Goal: Information Seeking & Learning: Check status

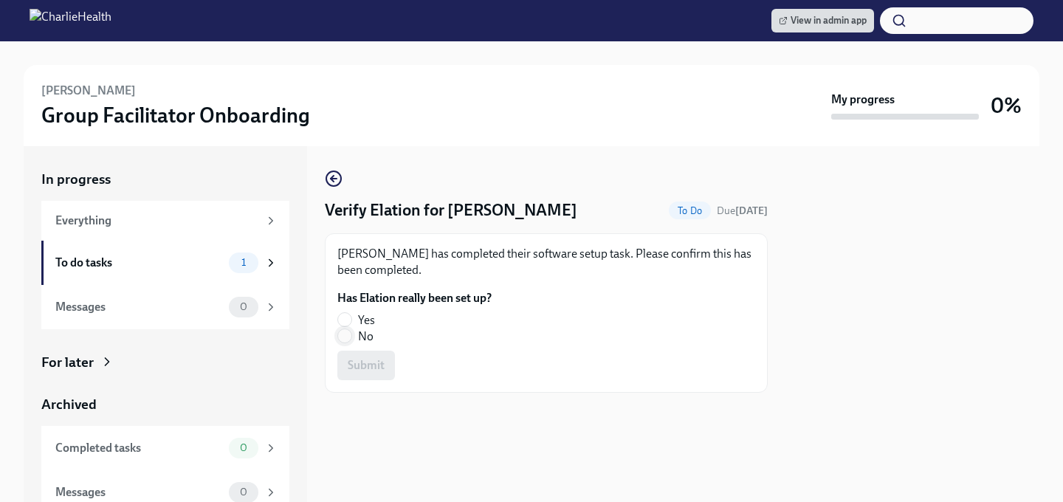
drag, startPoint x: 338, startPoint y: 318, endPoint x: 339, endPoint y: 330, distance: 11.9
click at [338, 318] on input "Yes" at bounding box center [344, 319] width 13 height 13
radio input "true"
click at [366, 370] on span "Submit" at bounding box center [366, 365] width 37 height 15
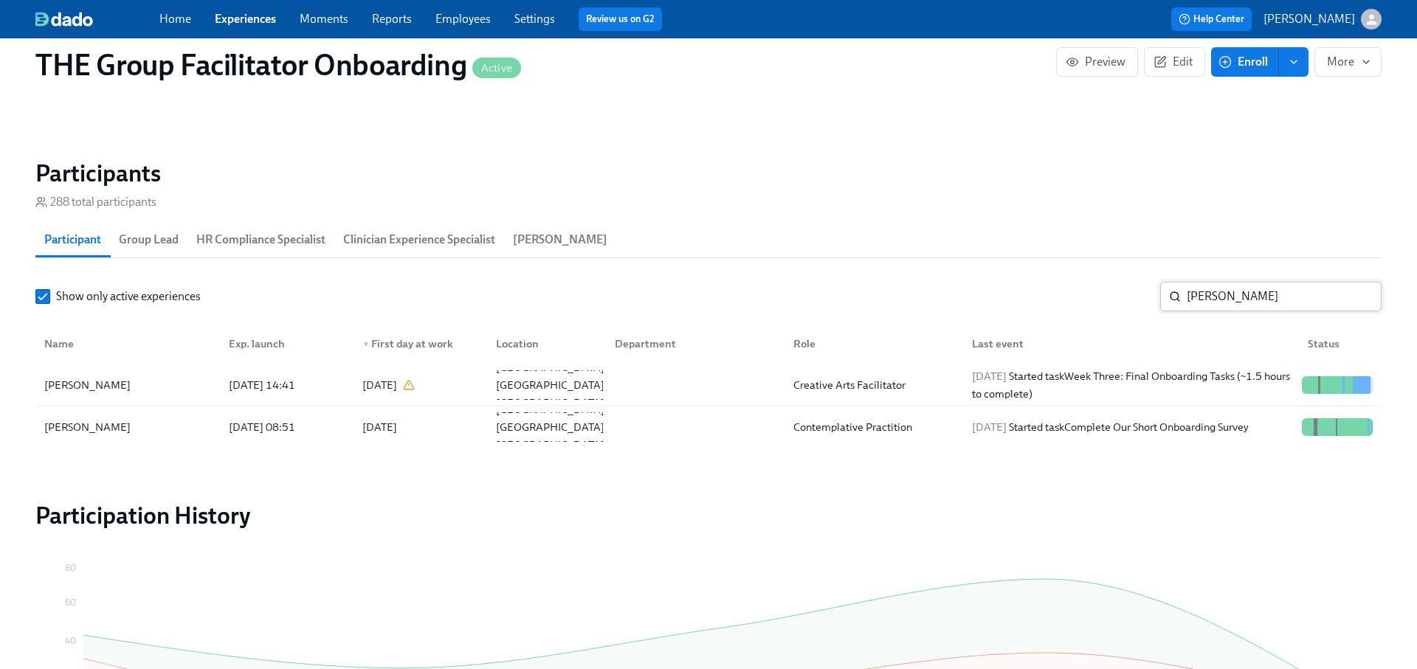
scroll to position [0, 24293]
click at [1215, 294] on input "[PERSON_NAME]" at bounding box center [1284, 297] width 195 height 30
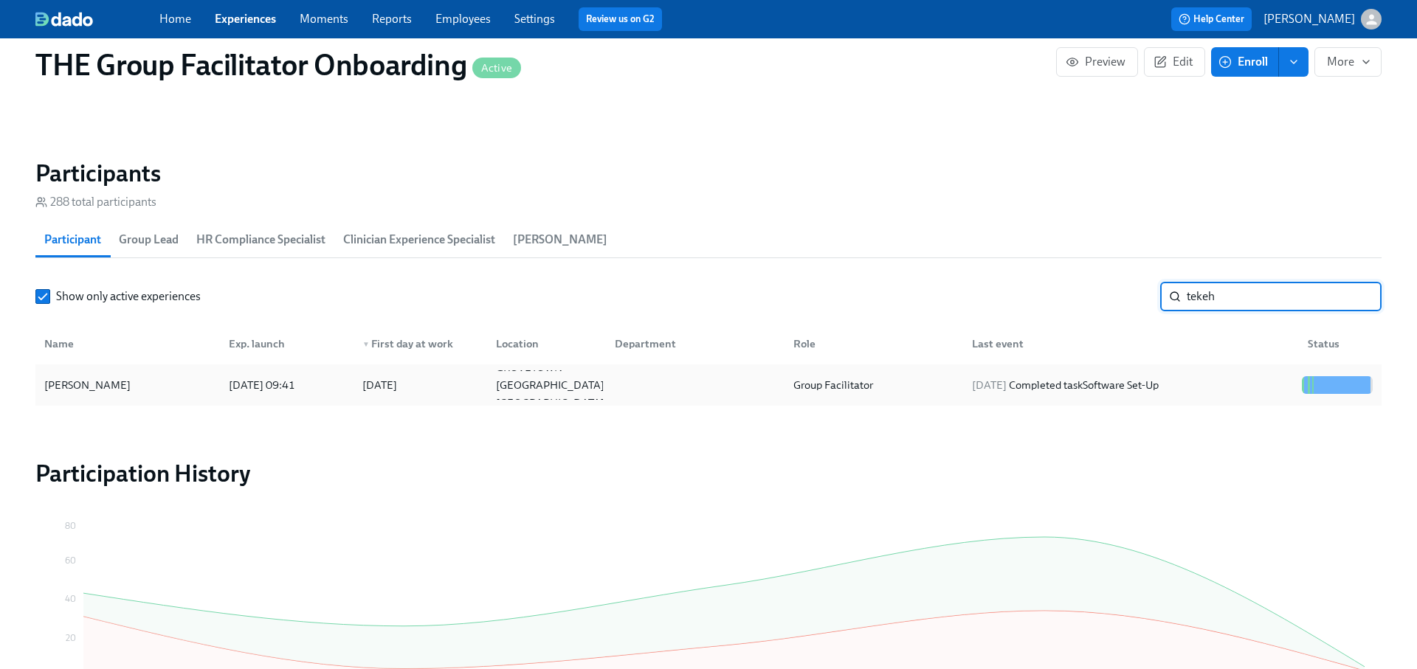
type input "tekeh"
click at [1205, 370] on div "[DATE] Completed task Software Set-Up" at bounding box center [1128, 385] width 336 height 30
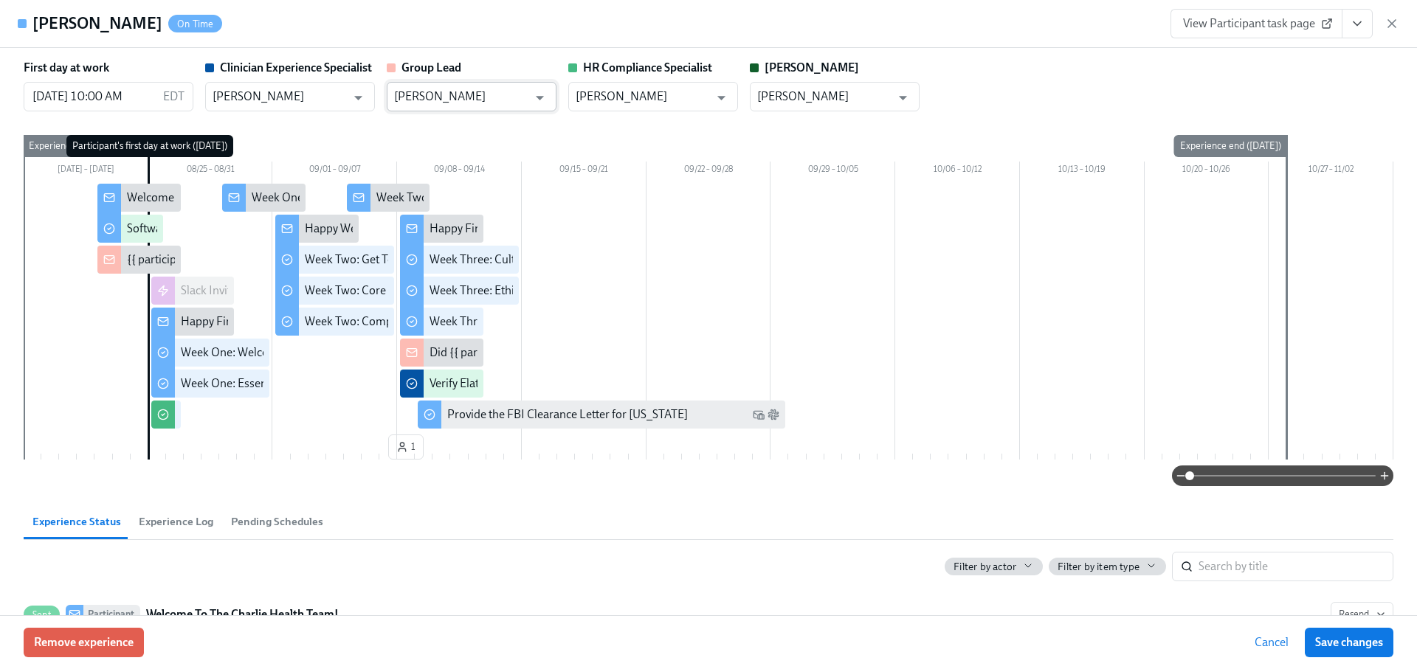
click at [452, 89] on input "[PERSON_NAME]" at bounding box center [461, 97] width 134 height 30
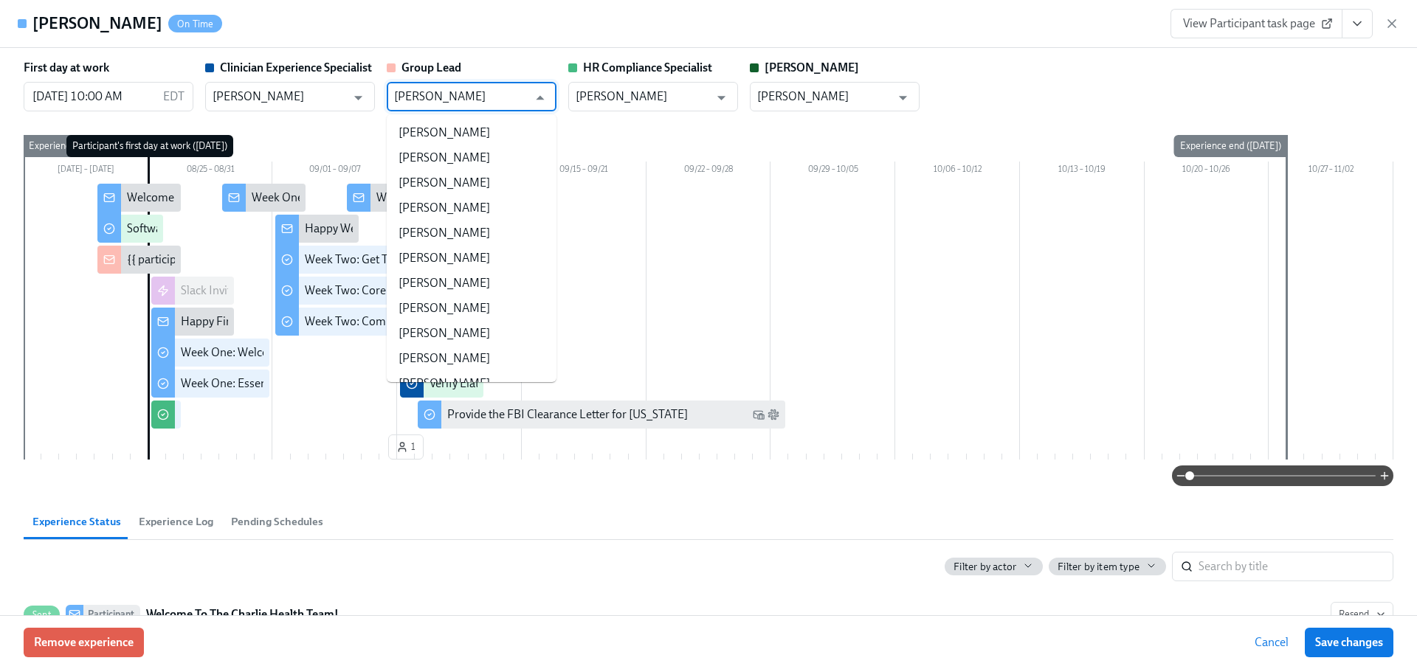
scroll to position [138123, 0]
click at [425, 101] on input "[PERSON_NAME]" at bounding box center [461, 97] width 134 height 30
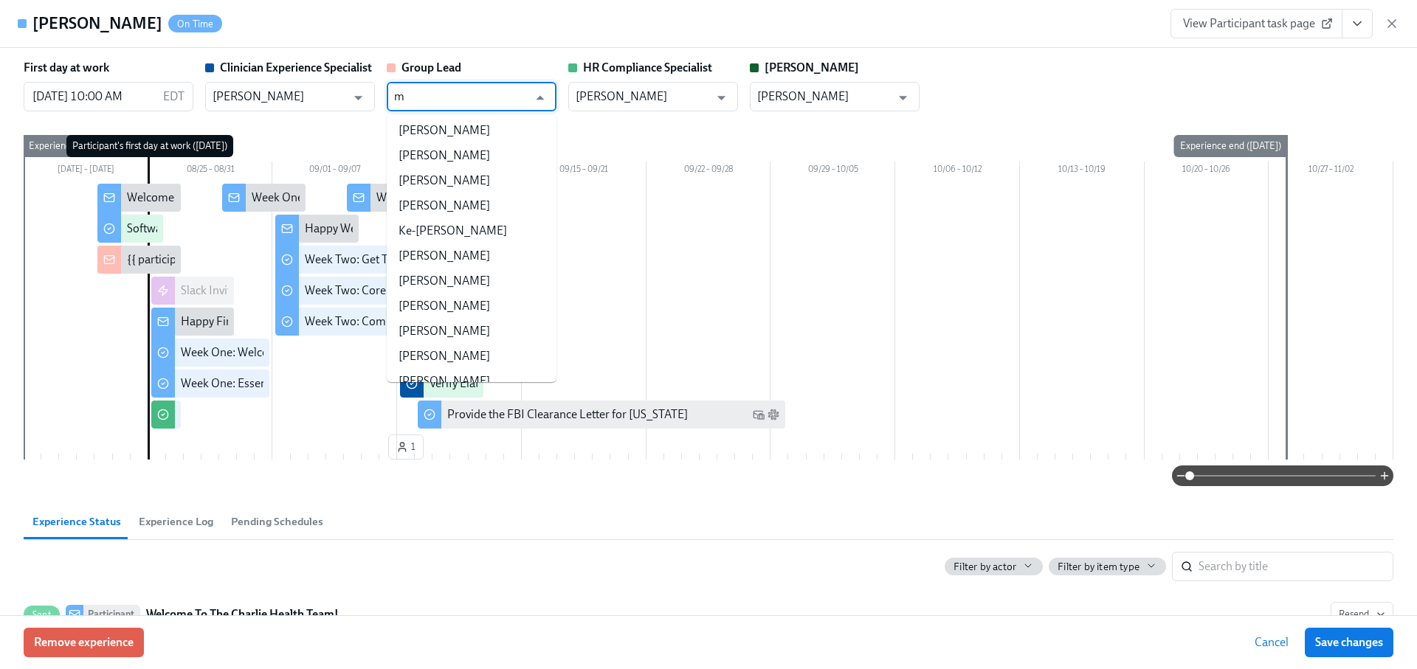
scroll to position [0, 0]
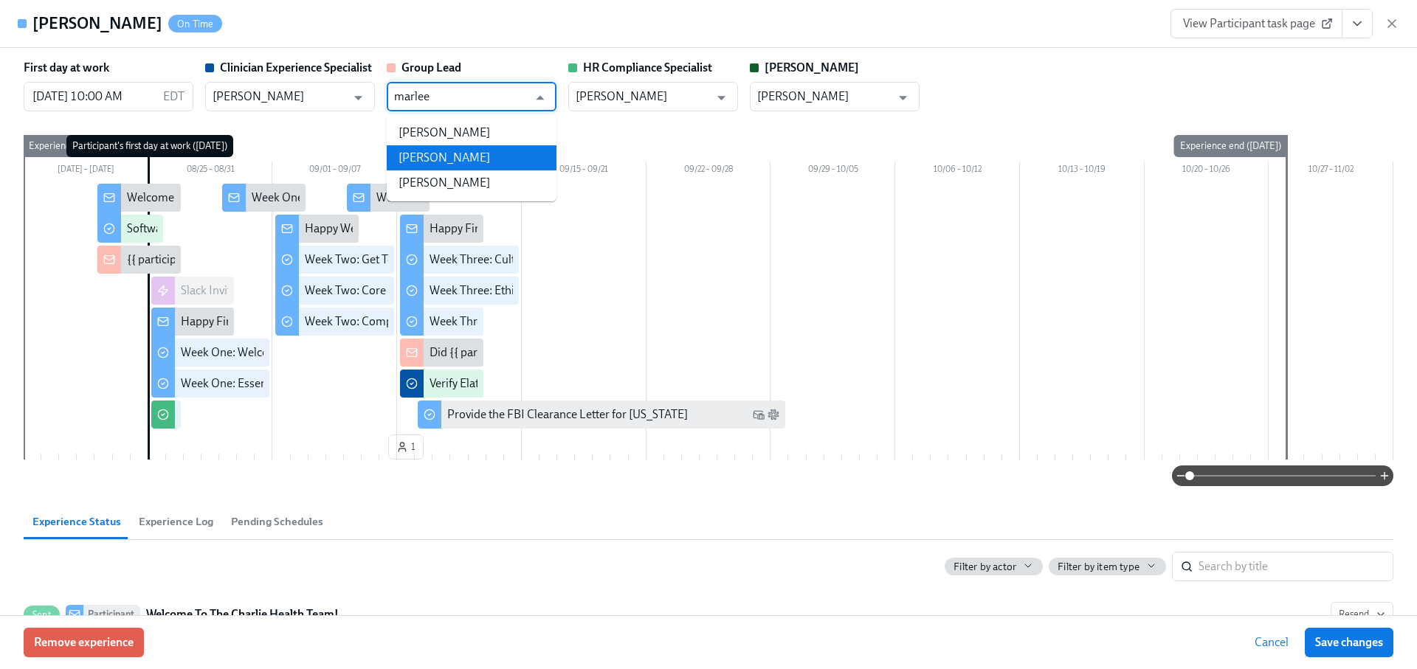
click at [447, 154] on li "[PERSON_NAME]" at bounding box center [472, 157] width 170 height 25
type input "[PERSON_NAME]"
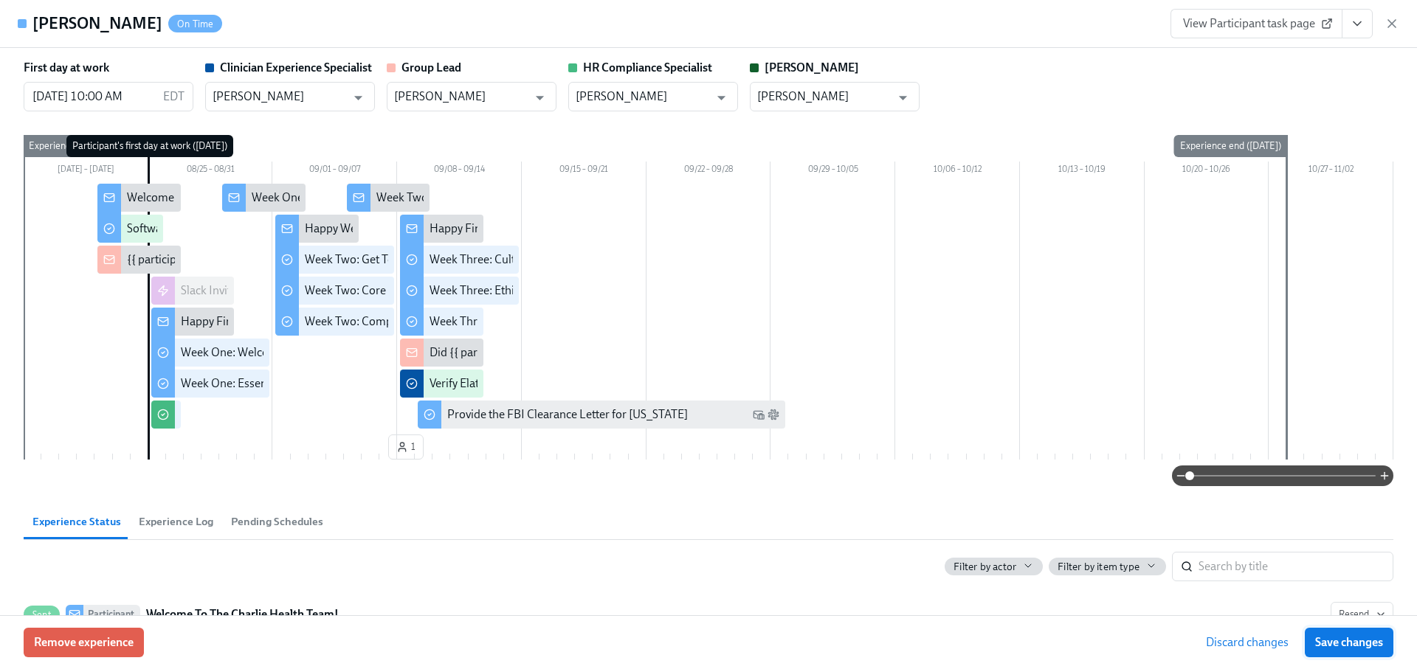
click at [1331, 637] on span "Save changes" at bounding box center [1349, 642] width 68 height 15
type input "[PERSON_NAME]"
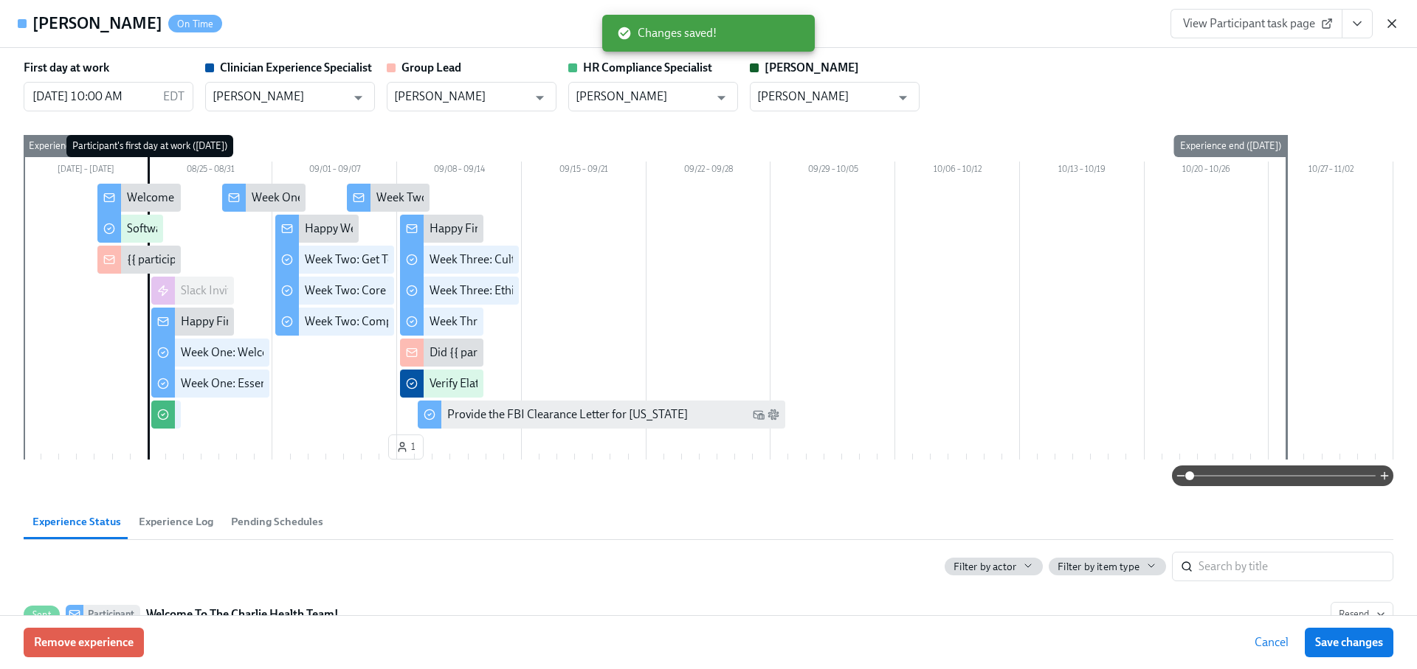
click at [1392, 25] on icon "button" at bounding box center [1391, 23] width 15 height 15
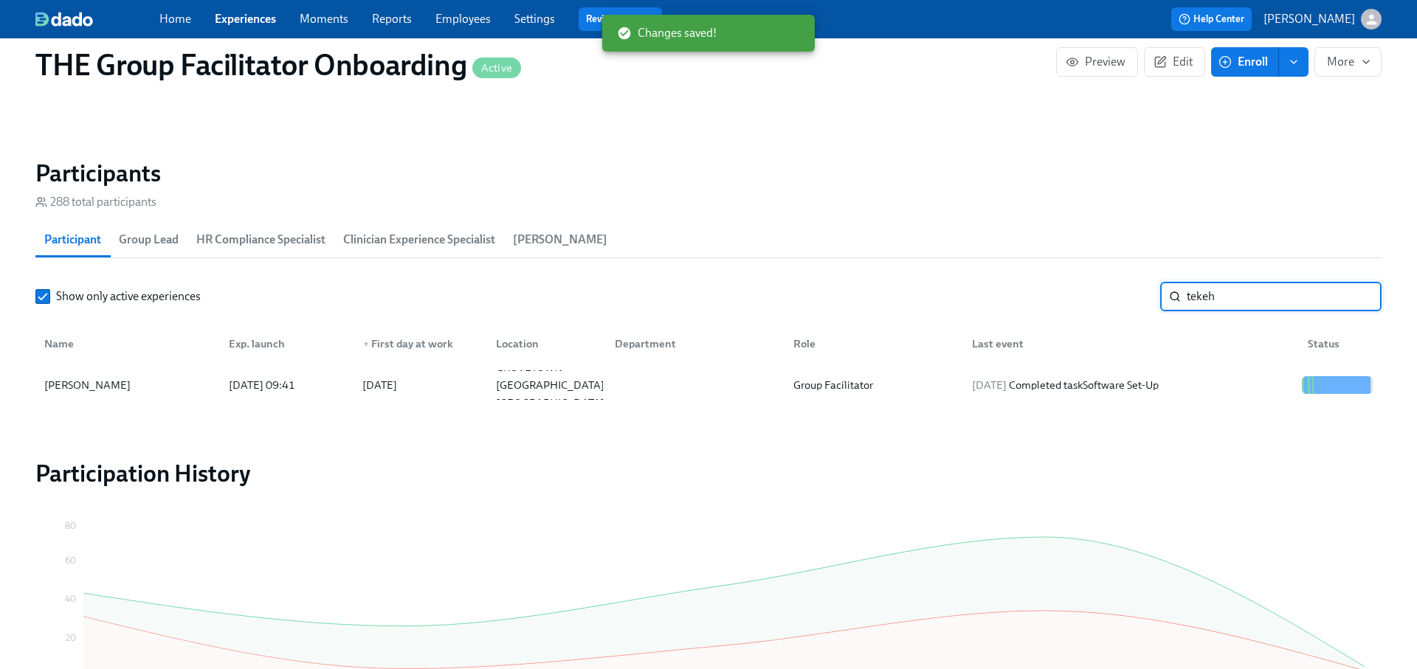
click at [1221, 299] on input "tekeh" at bounding box center [1284, 297] width 195 height 30
type input "radha"
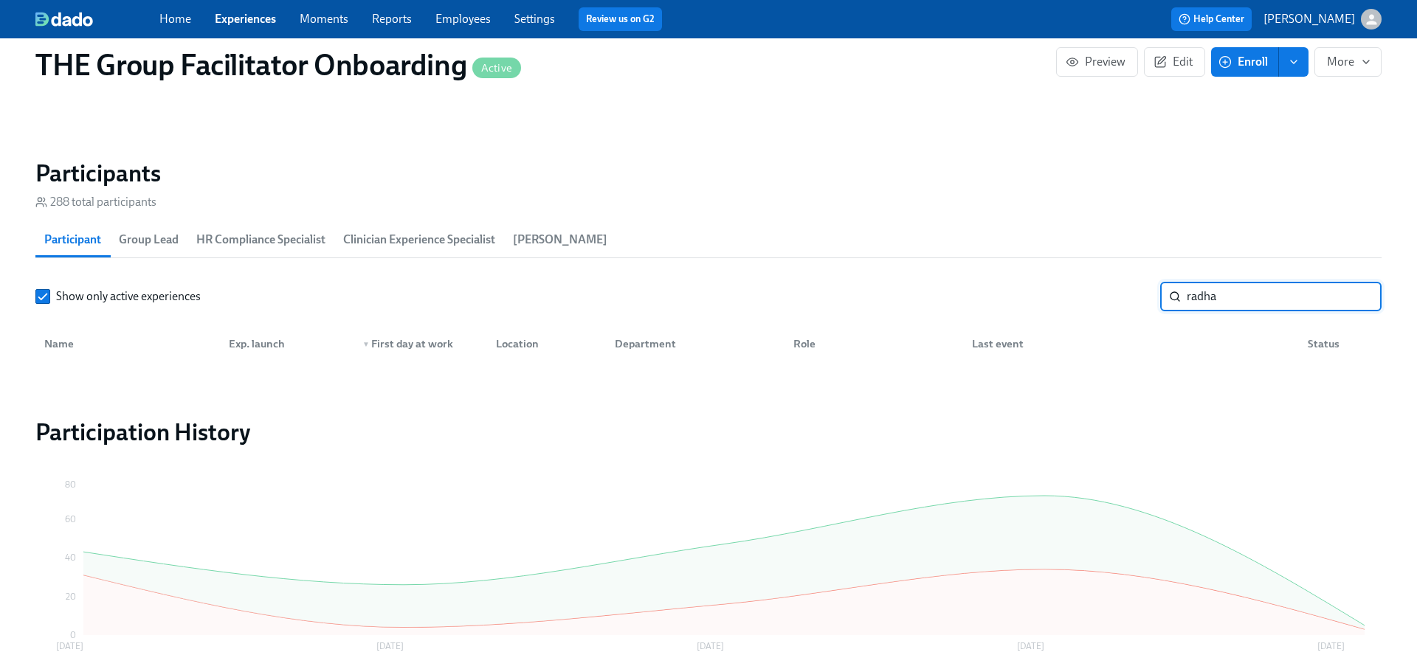
click at [1223, 300] on input "radha" at bounding box center [1284, 297] width 195 height 30
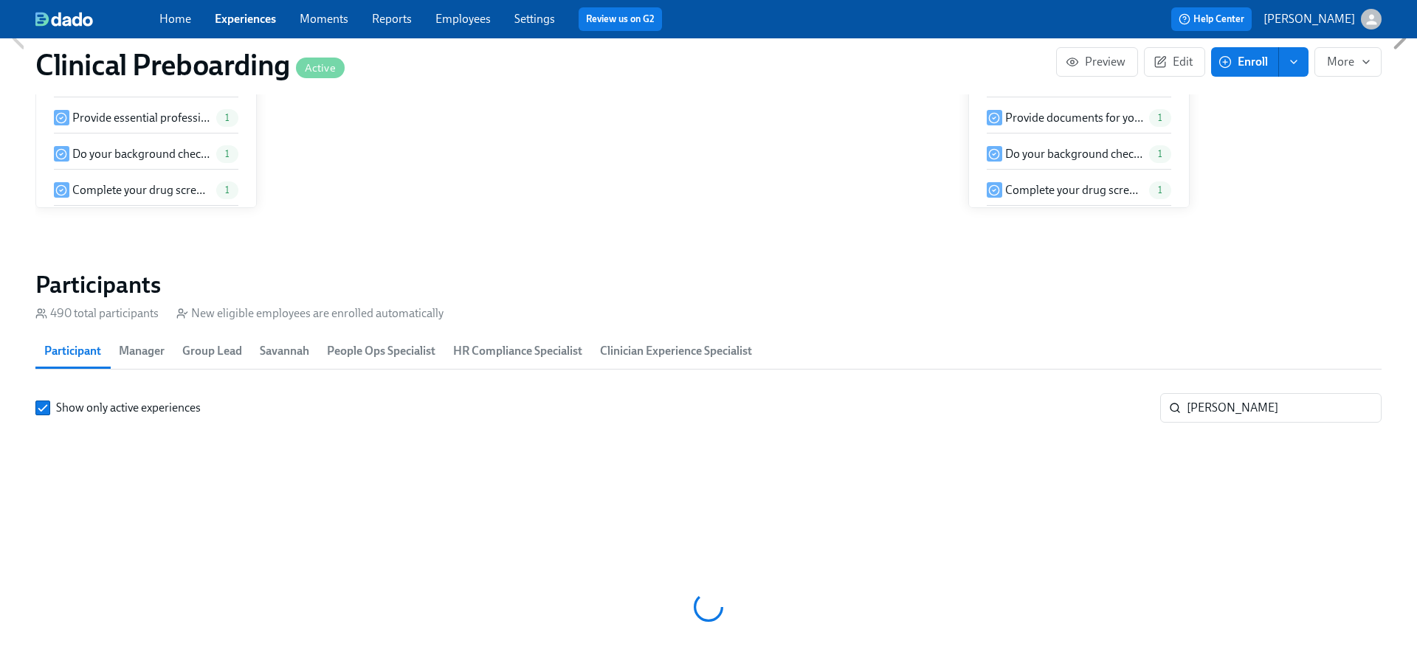
scroll to position [1495, 0]
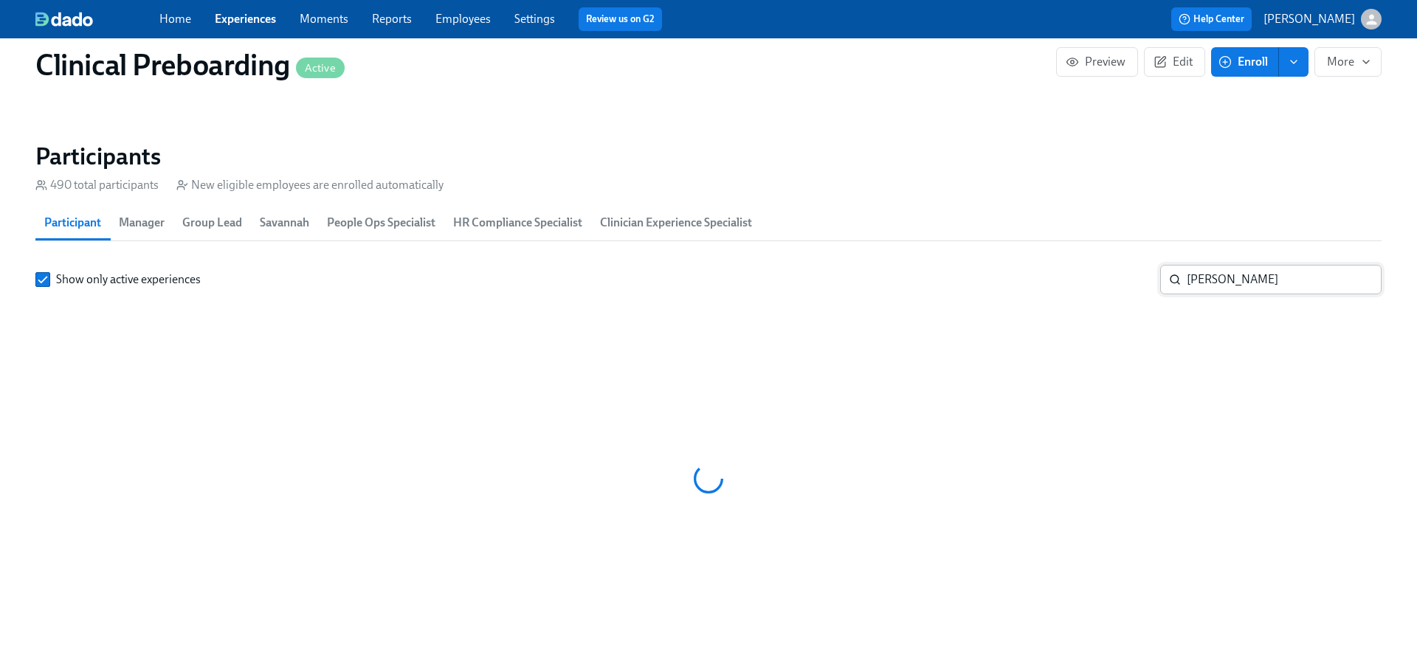
click at [1200, 281] on input "jackson" at bounding box center [1284, 280] width 195 height 30
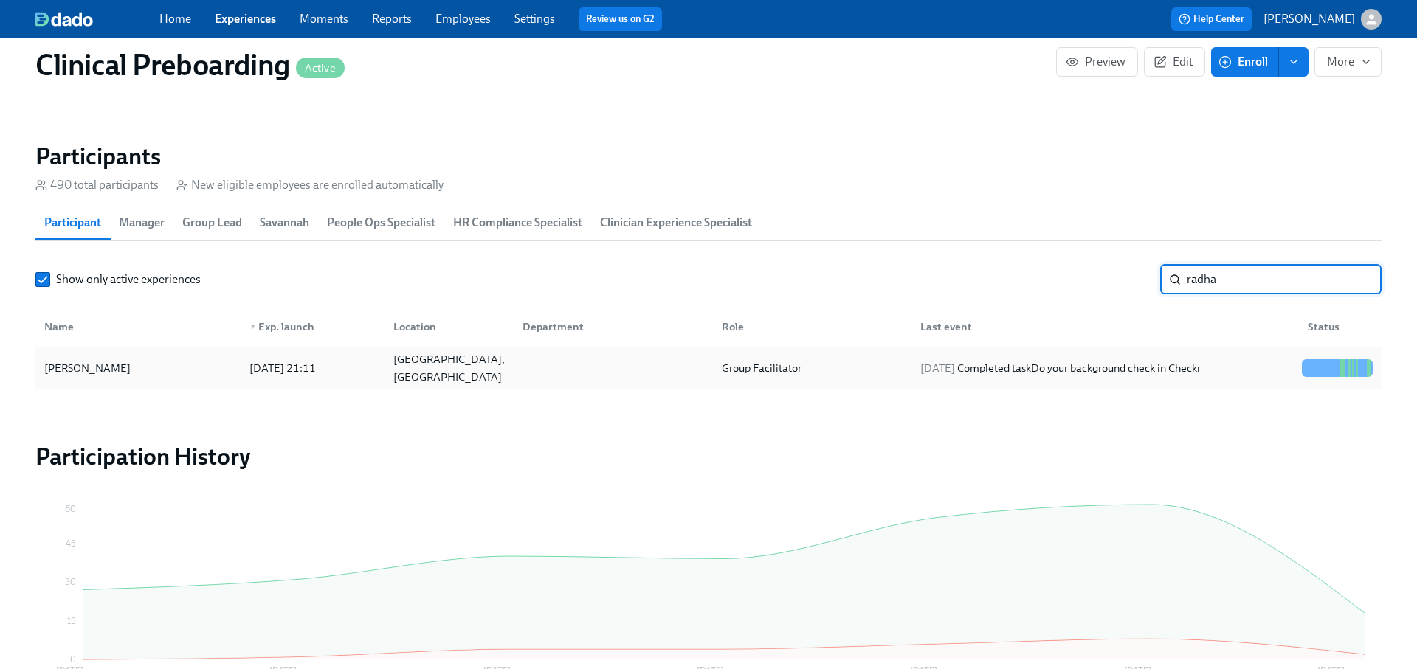
type input "radha"
click at [1175, 353] on div "2025/09/05 Completed task Do your background check in Checkr" at bounding box center [1101, 368] width 387 height 30
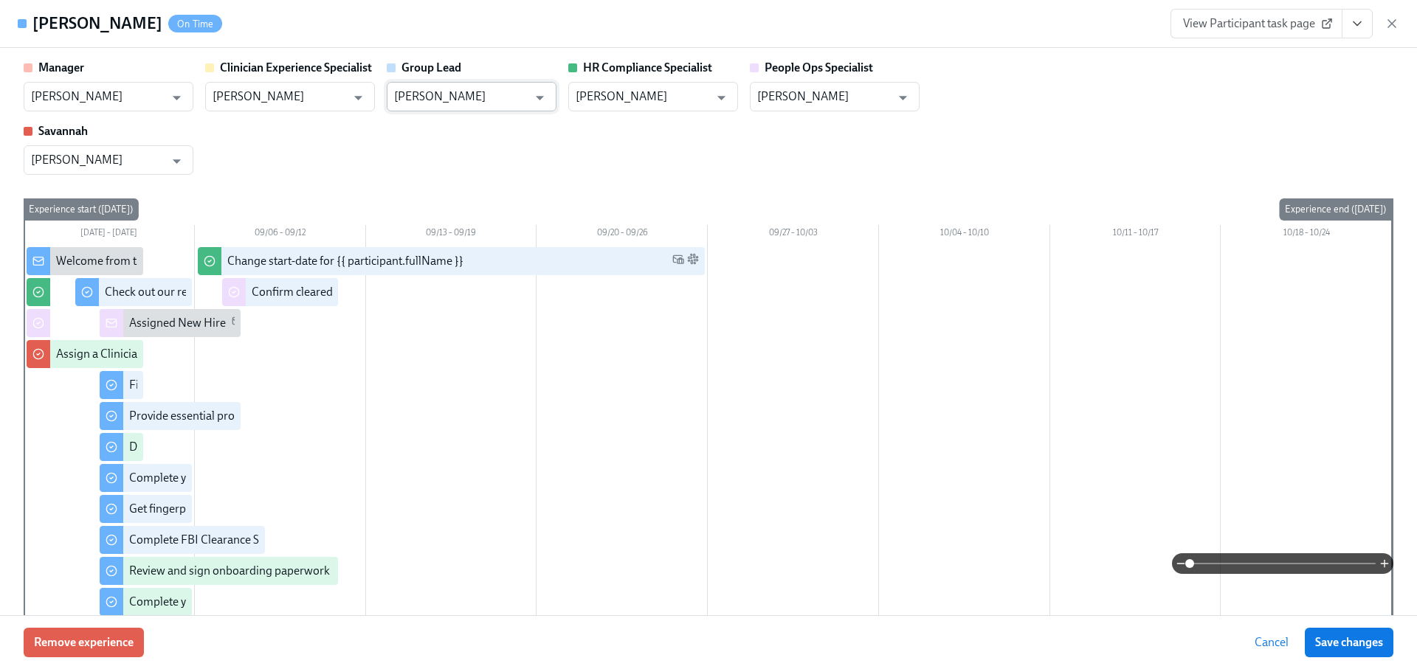
click at [451, 94] on input "[PERSON_NAME]" at bounding box center [461, 97] width 134 height 30
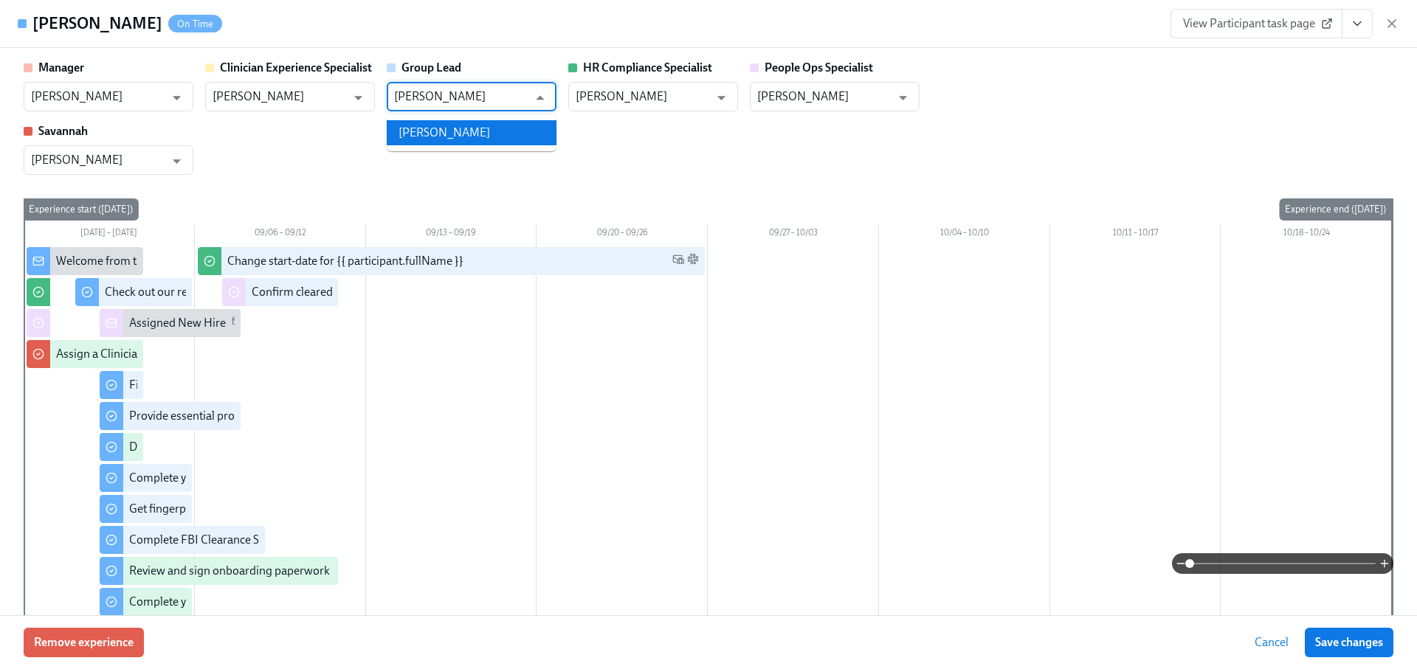
click at [446, 134] on li "[PERSON_NAME]" at bounding box center [472, 132] width 170 height 25
type input "[PERSON_NAME]"
click at [1328, 635] on span "Save changes" at bounding box center [1349, 642] width 68 height 15
type input "[PERSON_NAME]"
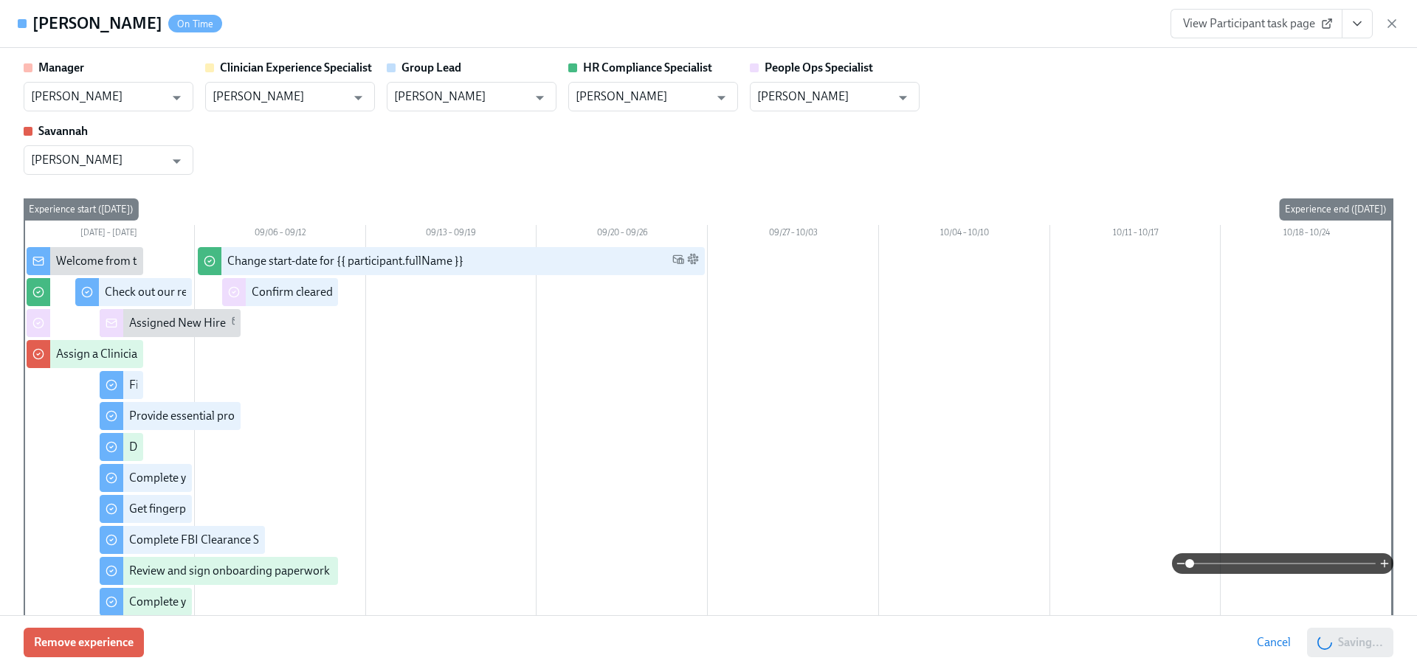
scroll to position [0, 18930]
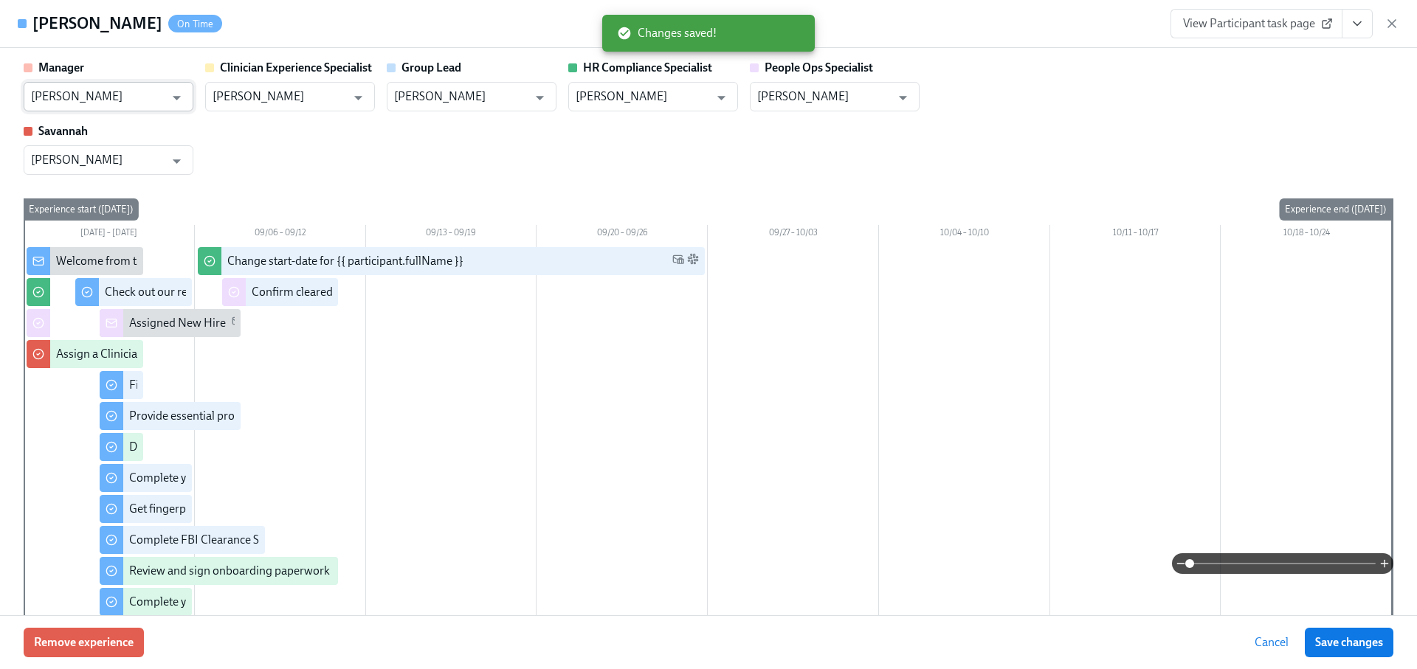
click at [85, 98] on input "[PERSON_NAME]" at bounding box center [98, 97] width 134 height 30
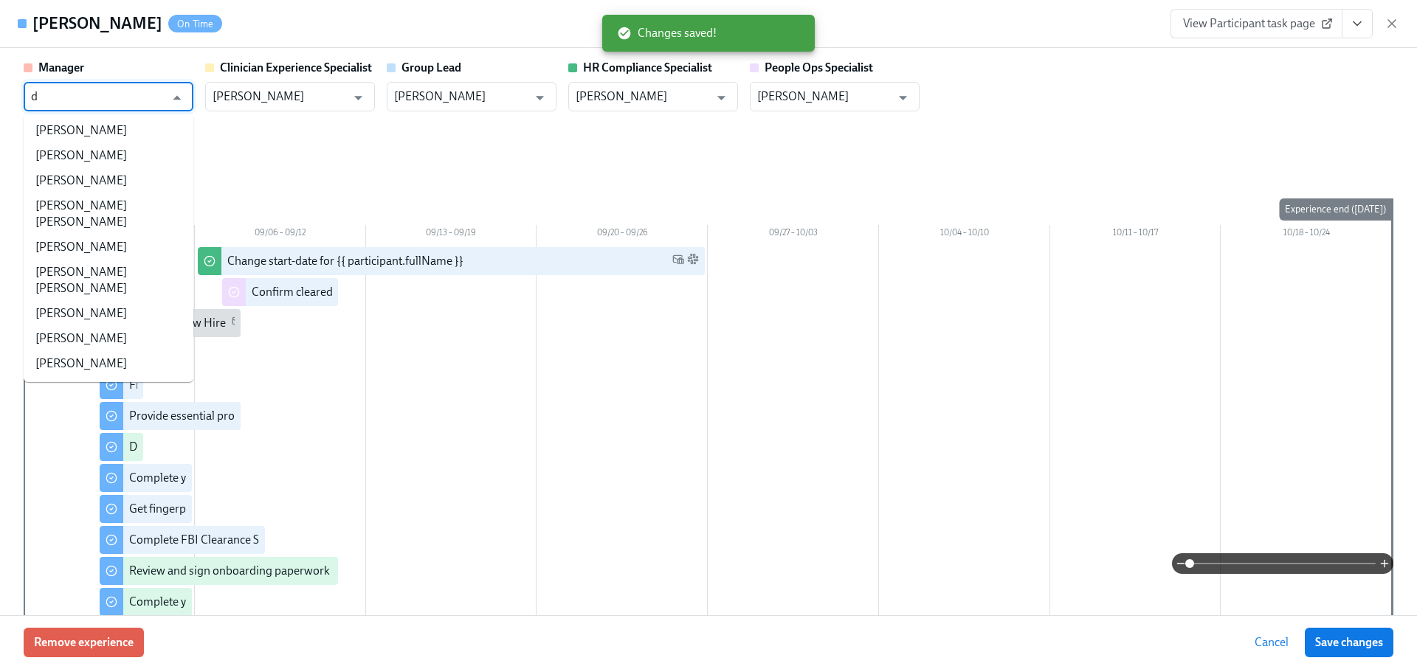
scroll to position [0, 0]
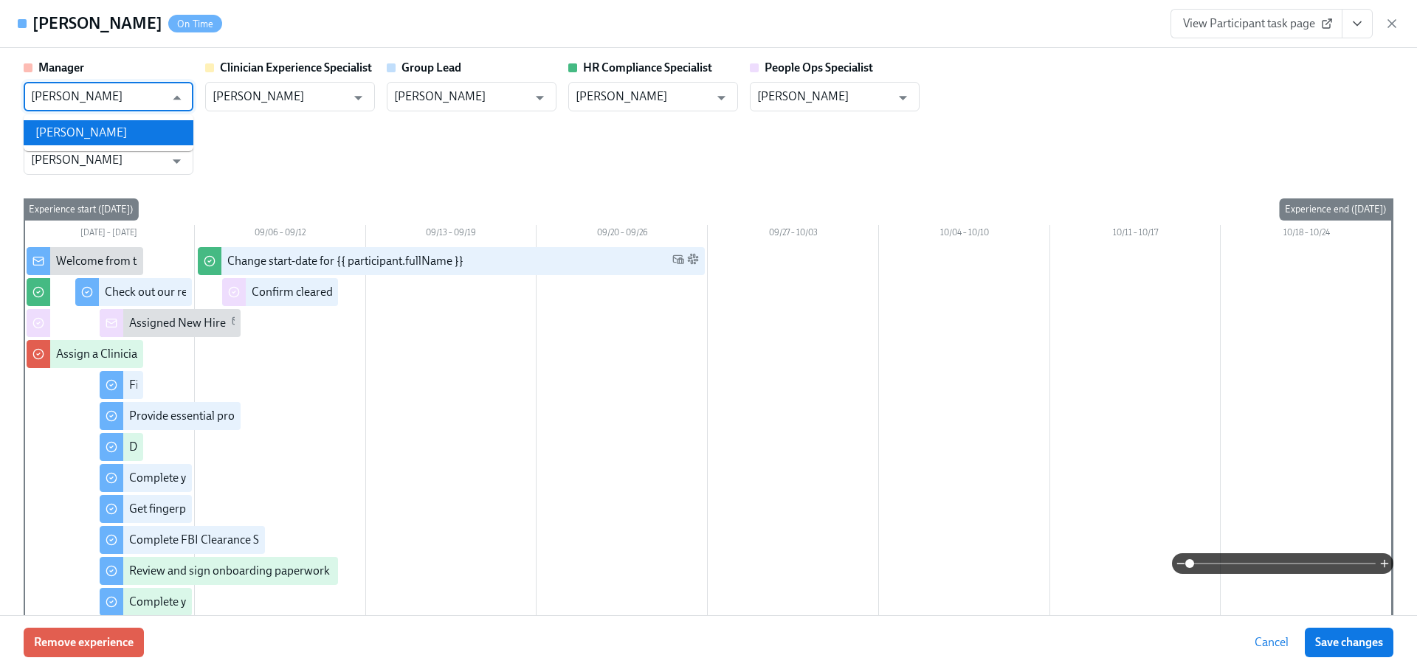
click at [76, 130] on li "[PERSON_NAME]" at bounding box center [109, 132] width 170 height 25
type input "[PERSON_NAME]"
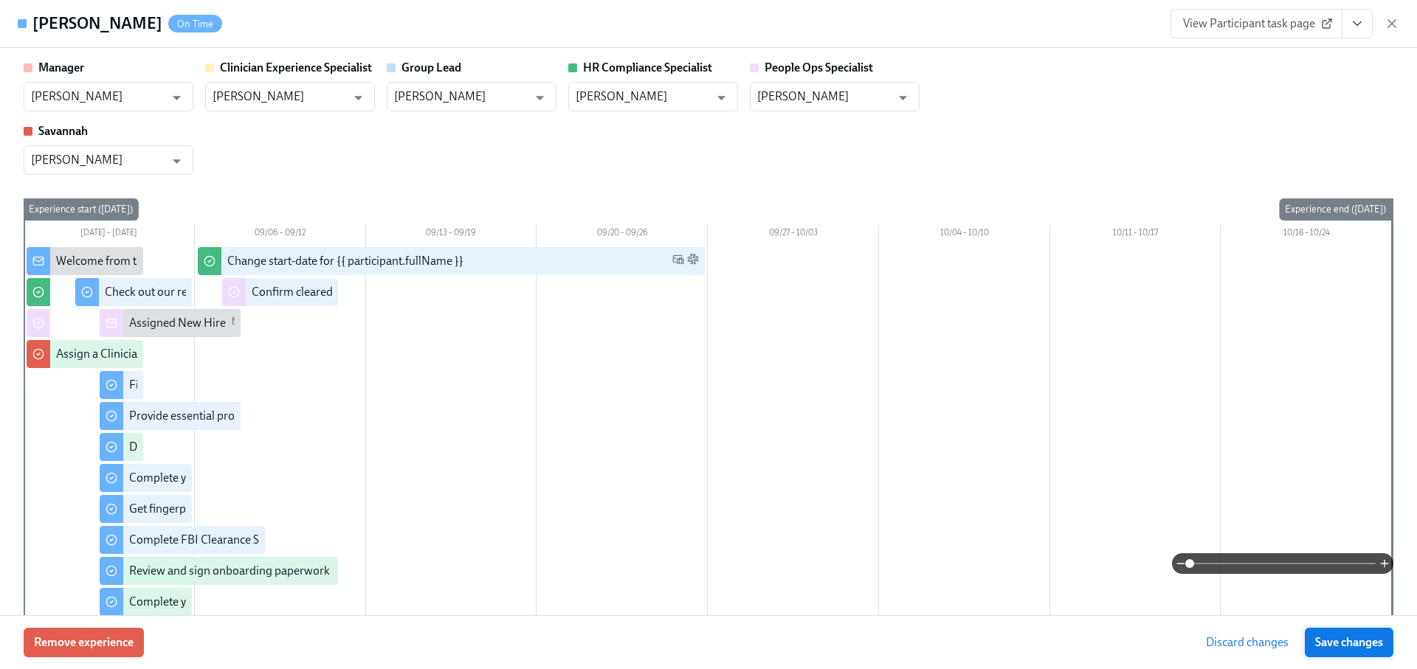
click at [1344, 637] on span "Save changes" at bounding box center [1349, 642] width 68 height 15
type input "[PERSON_NAME]"
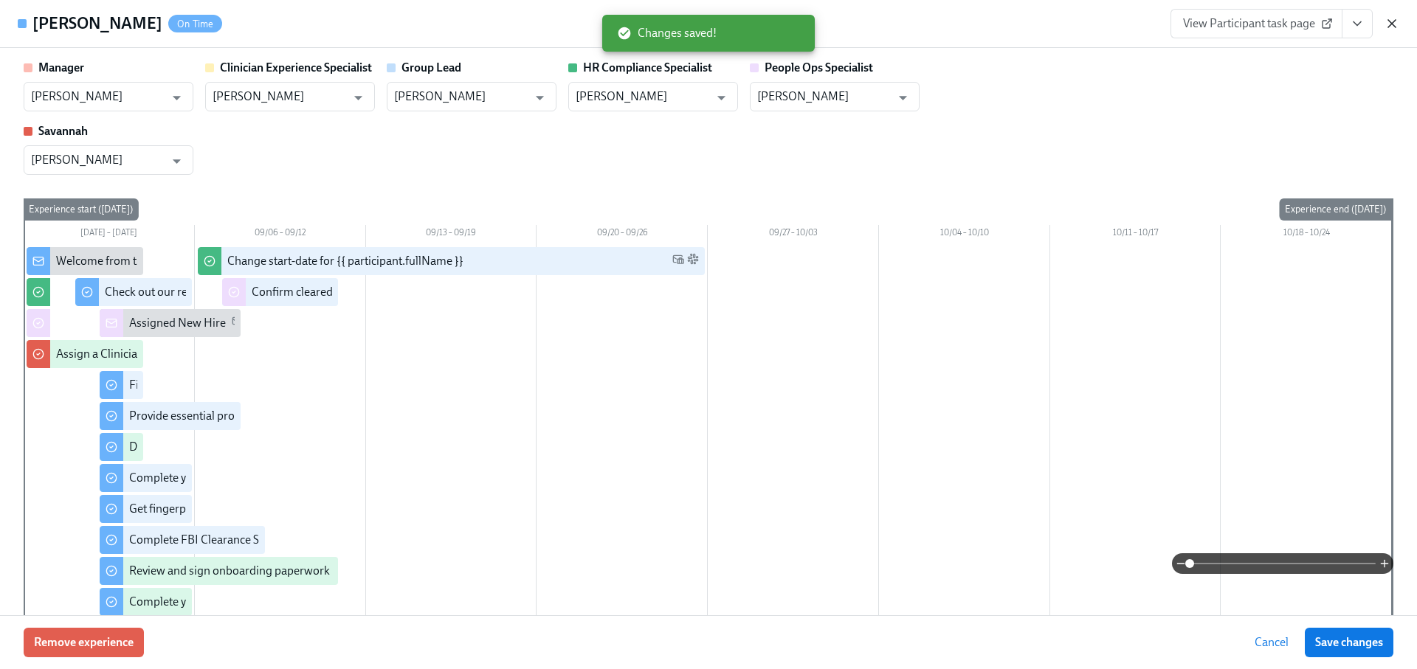
click at [1392, 24] on icon "button" at bounding box center [1391, 23] width 7 height 7
